Goal: Information Seeking & Learning: Learn about a topic

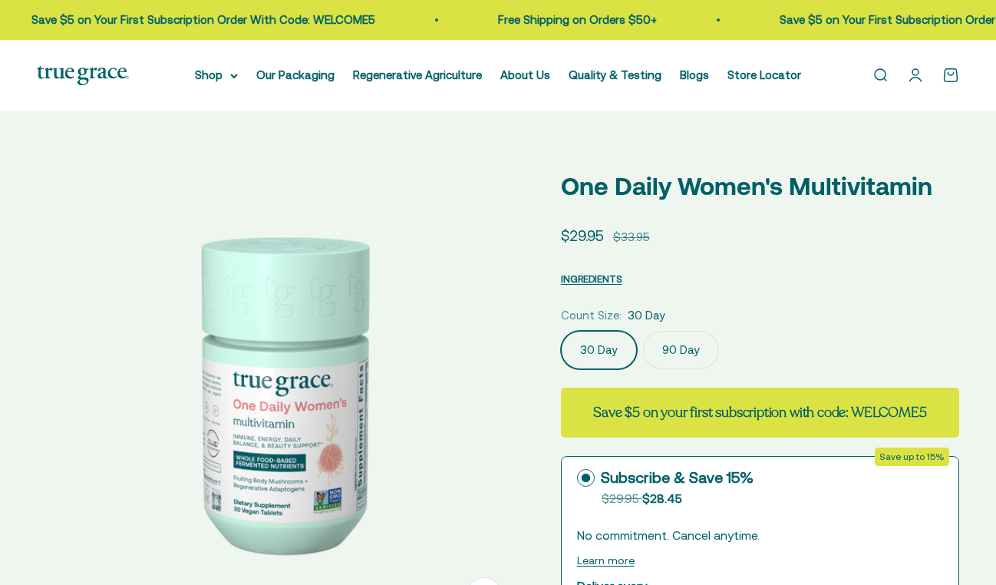
select select "3"
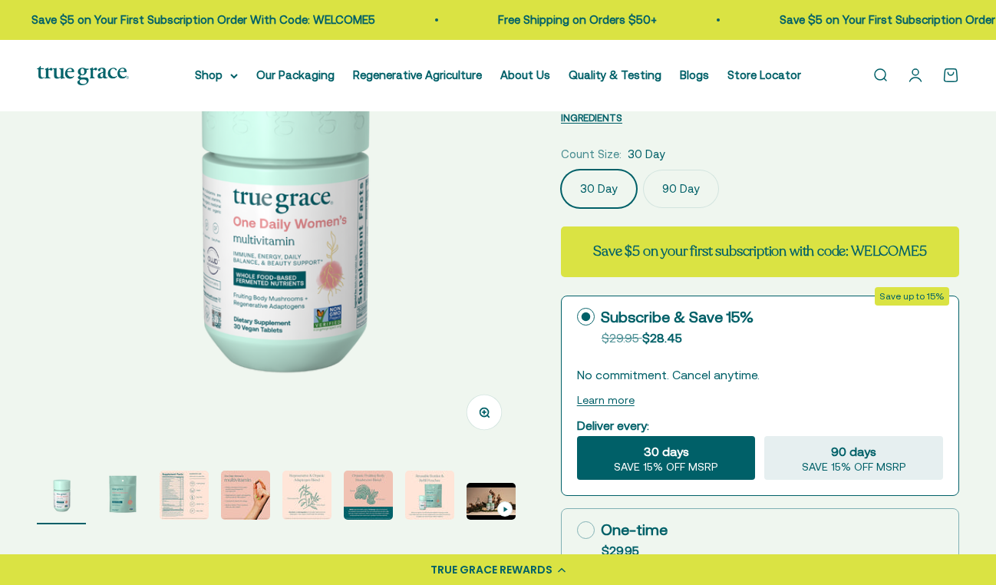
scroll to position [188, 0]
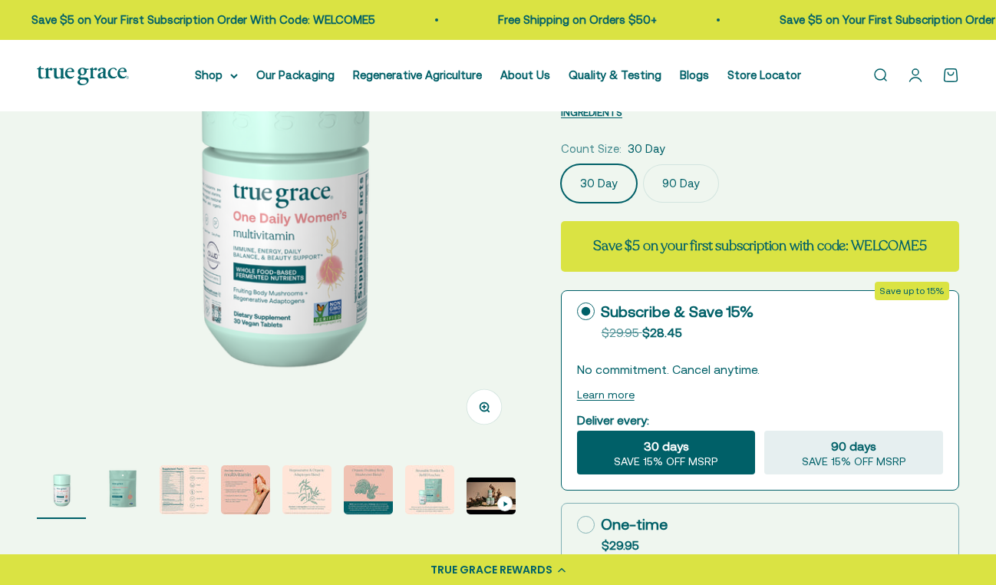
click at [121, 495] on img "Go to item 2" at bounding box center [122, 489] width 49 height 49
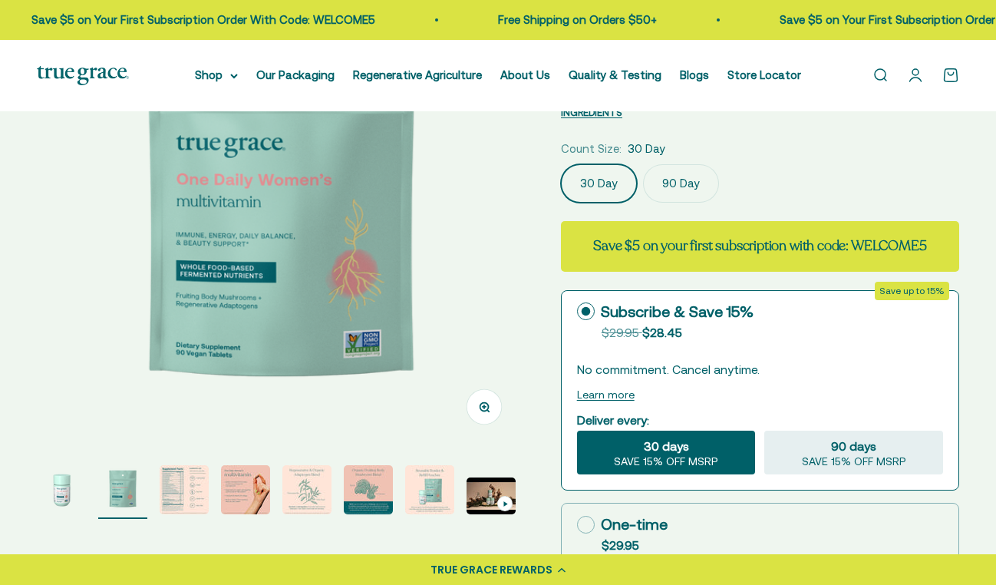
click at [164, 495] on img "Go to item 3" at bounding box center [184, 489] width 49 height 49
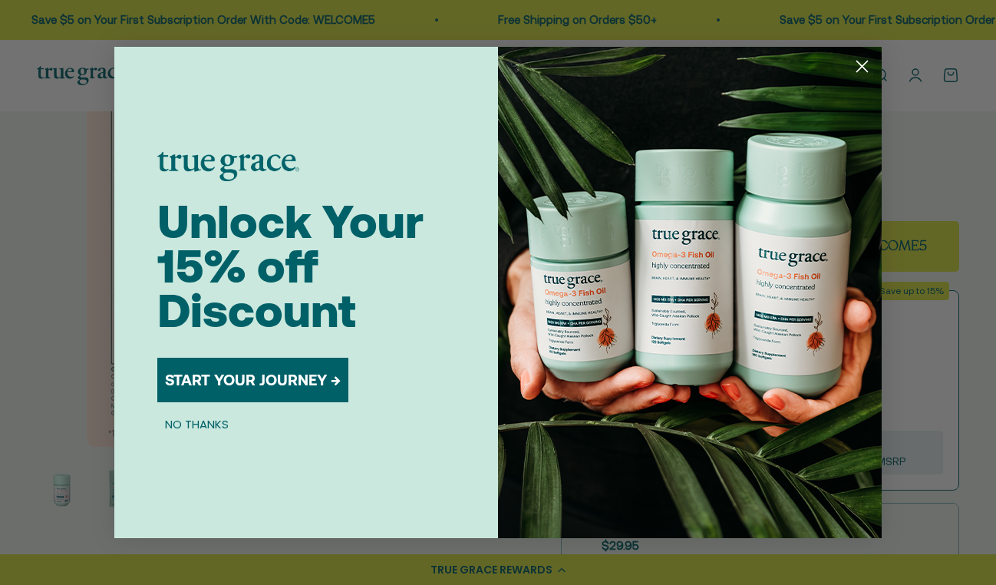
scroll to position [0, 993]
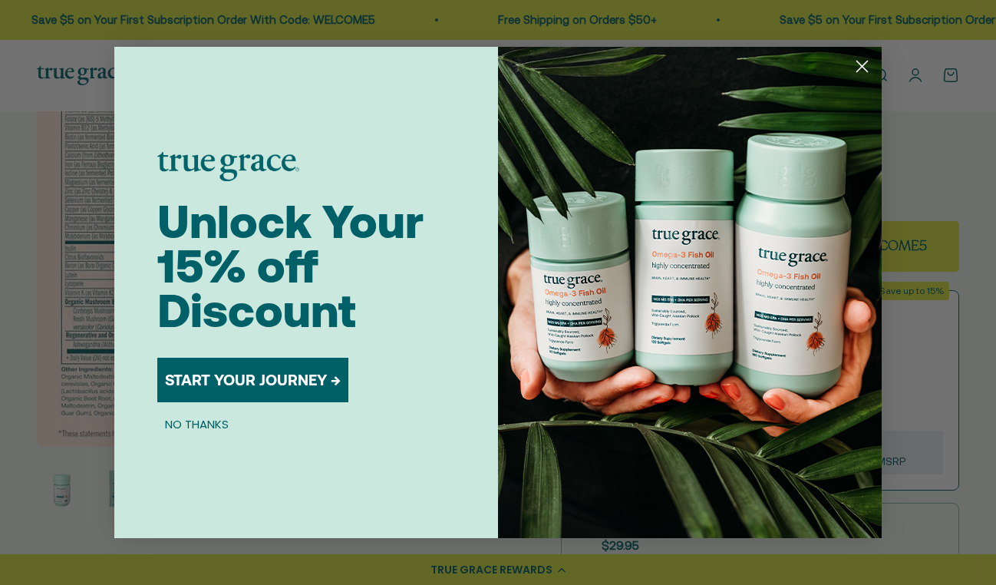
click at [861, 70] on circle "Close dialog" at bounding box center [862, 66] width 25 height 25
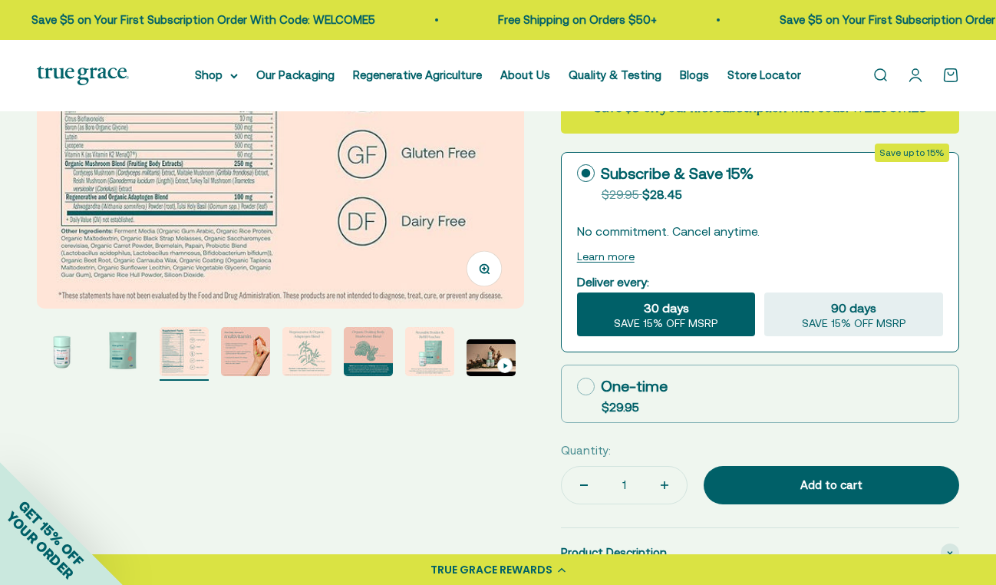
scroll to position [335, 0]
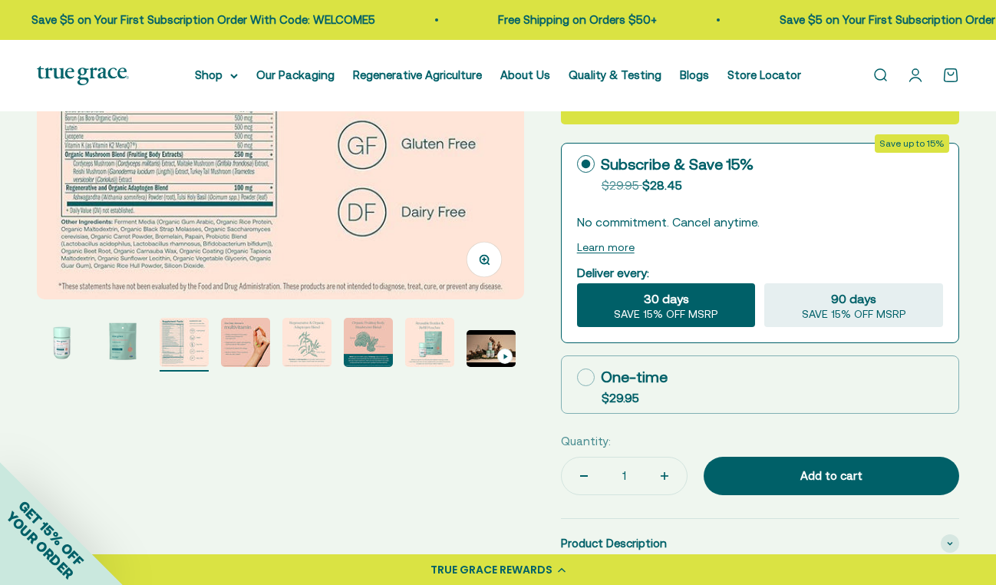
click at [117, 353] on img "Go to item 2" at bounding box center [122, 342] width 49 height 49
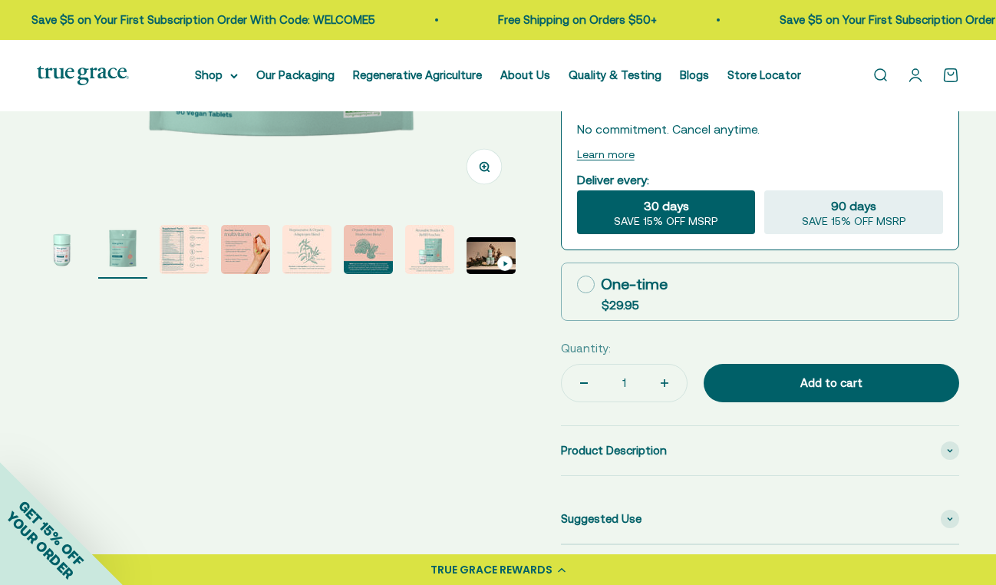
scroll to position [428, 0]
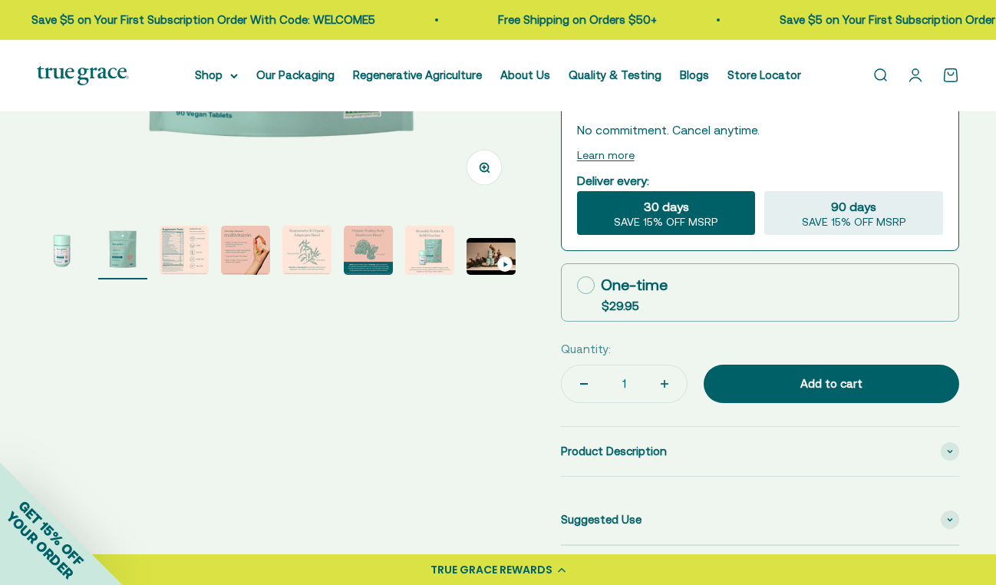
click at [54, 247] on img "Go to item 1" at bounding box center [61, 250] width 49 height 49
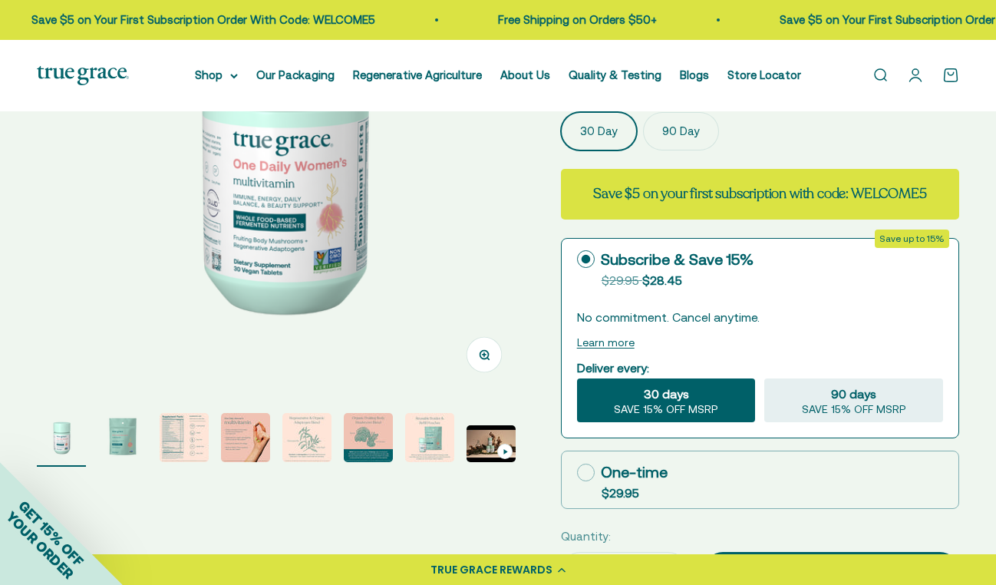
scroll to position [191, 0]
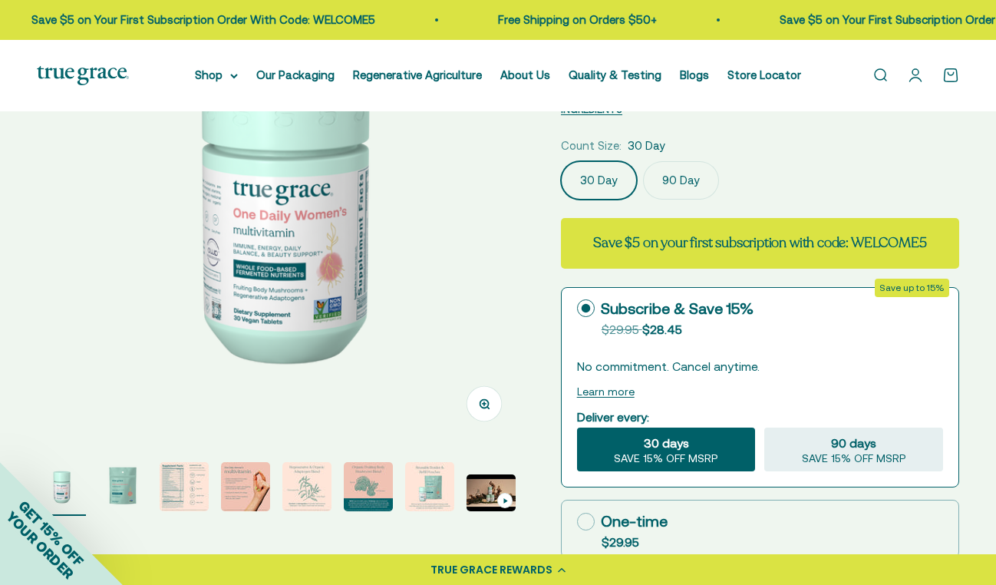
click at [181, 529] on div "Zoom Go to item 1 Go to item 2 Go to item 3 Go to item 4 Go to item 5 Go to ite…" at bounding box center [498, 370] width 923 height 826
click at [181, 504] on img "Go to item 3" at bounding box center [184, 486] width 49 height 49
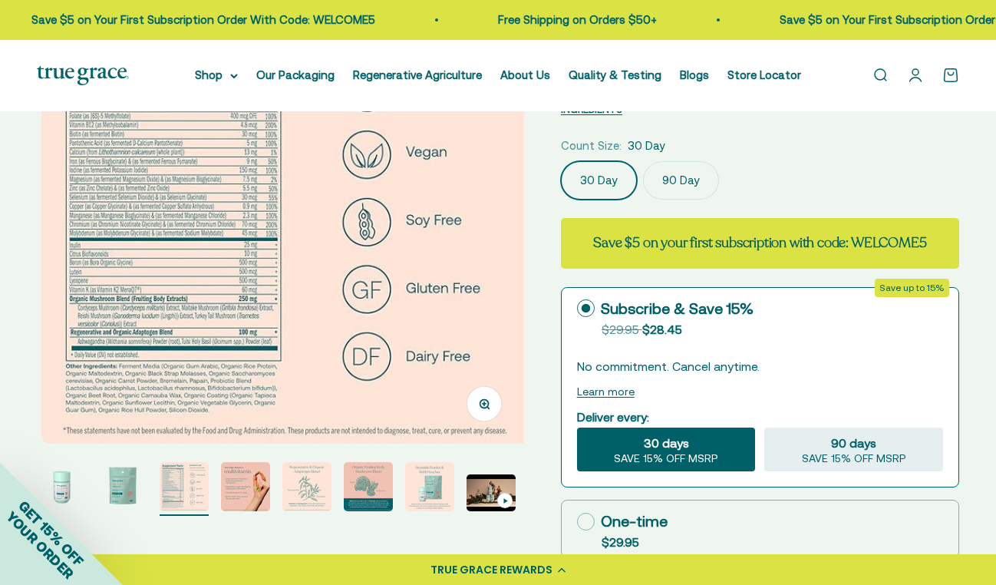
scroll to position [0, 993]
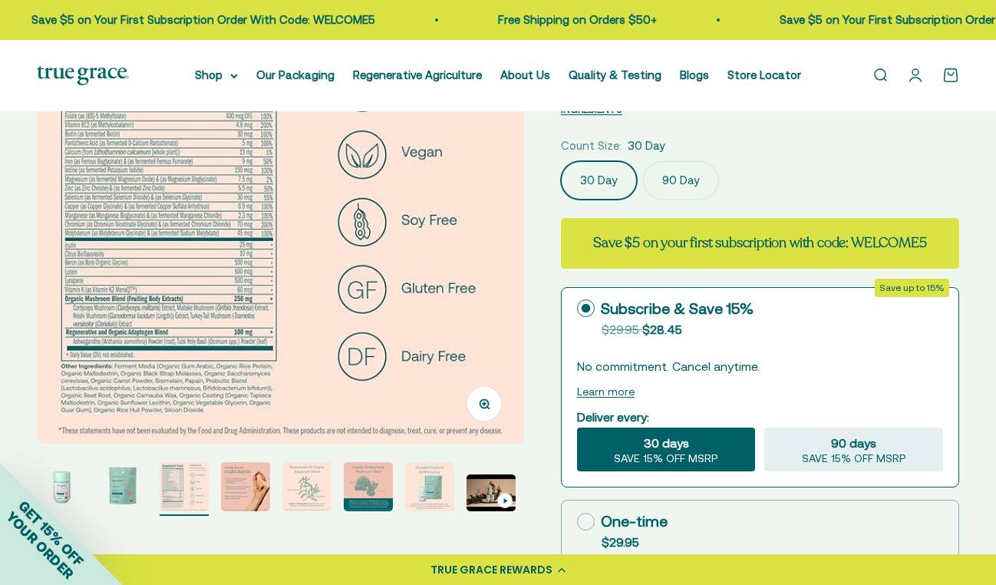
click at [90, 238] on img at bounding box center [280, 200] width 487 height 487
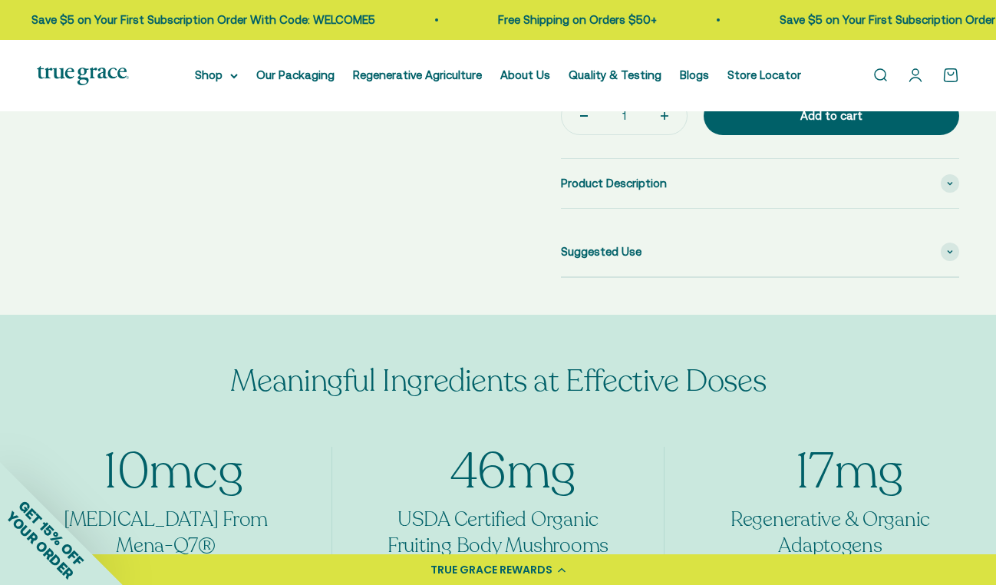
scroll to position [702, 0]
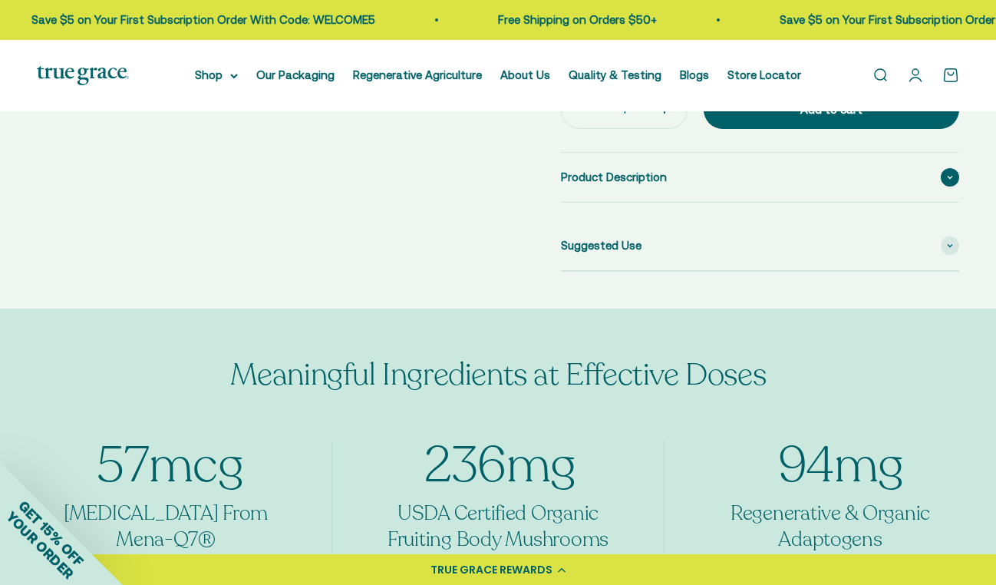
click at [653, 186] on div "Product Description" at bounding box center [760, 177] width 398 height 49
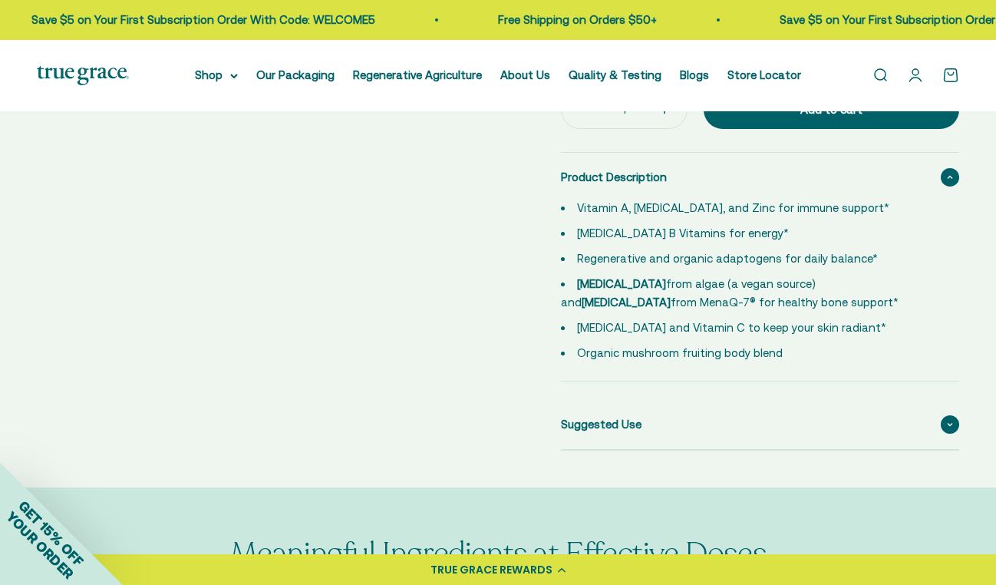
click at [606, 428] on span "Suggested Use" at bounding box center [601, 424] width 81 height 18
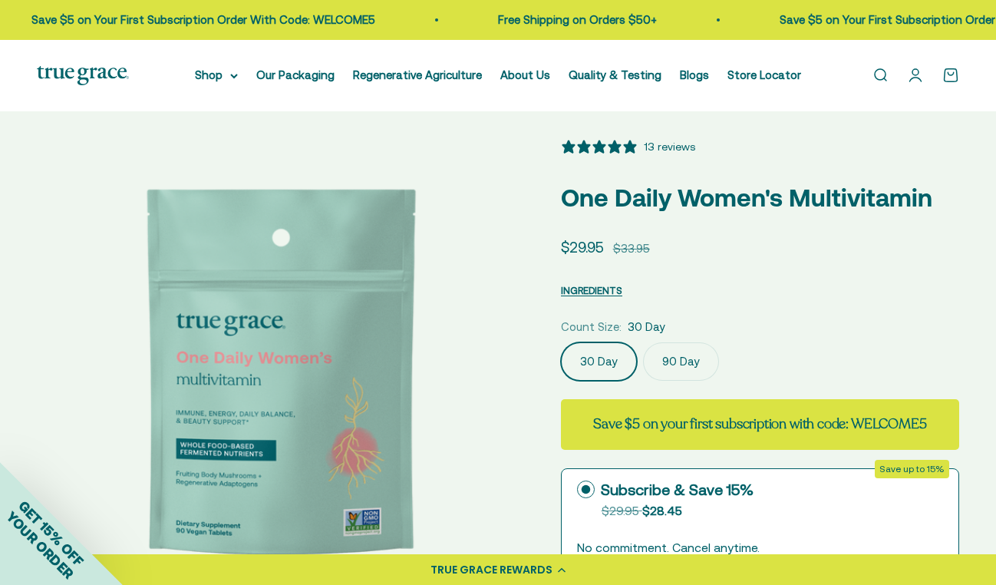
scroll to position [0, 0]
